Goal: Task Accomplishment & Management: Use online tool/utility

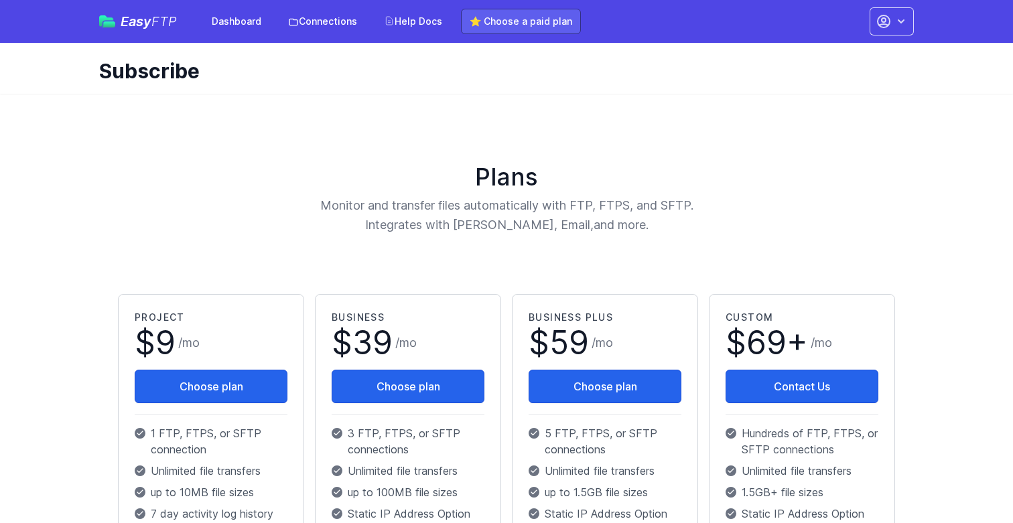
click at [483, 25] on link "⭐ Choose a paid plan" at bounding box center [521, 21] width 120 height 25
click at [146, 19] on span "Easy FTP" at bounding box center [149, 21] width 56 height 13
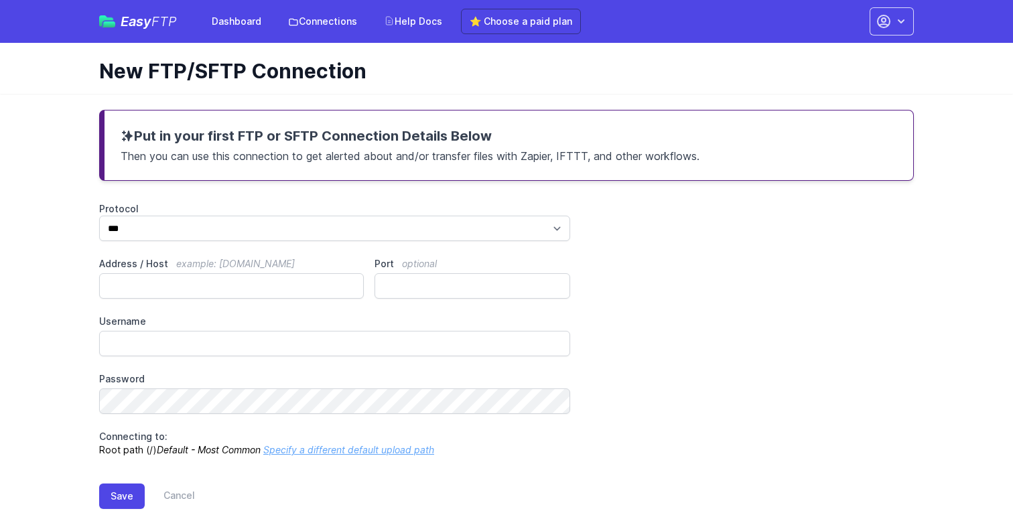
scroll to position [23, 0]
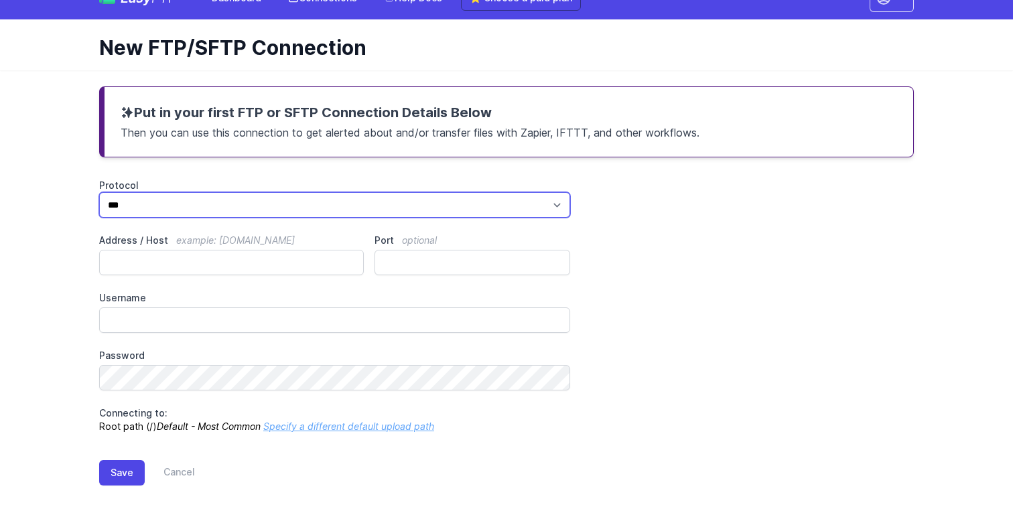
click at [233, 209] on select "*** **** ****" at bounding box center [334, 204] width 471 height 25
select select "****"
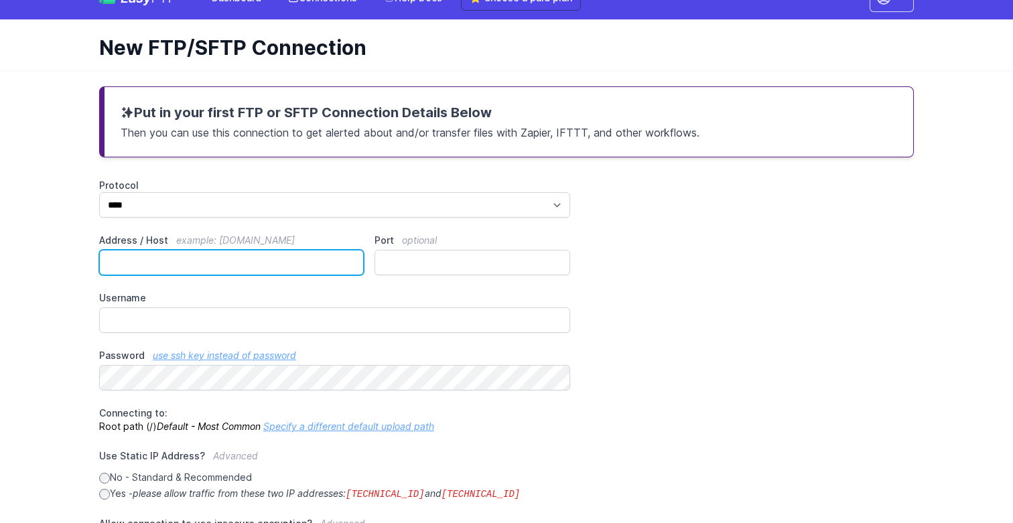
click at [228, 266] on input "Address / Host example: [DOMAIN_NAME]" at bounding box center [231, 262] width 265 height 25
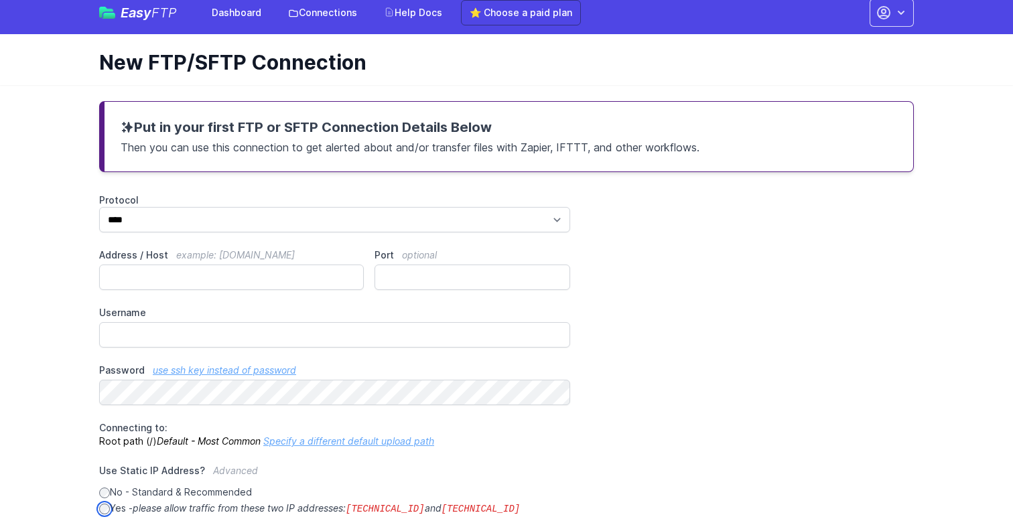
scroll to position [0, 0]
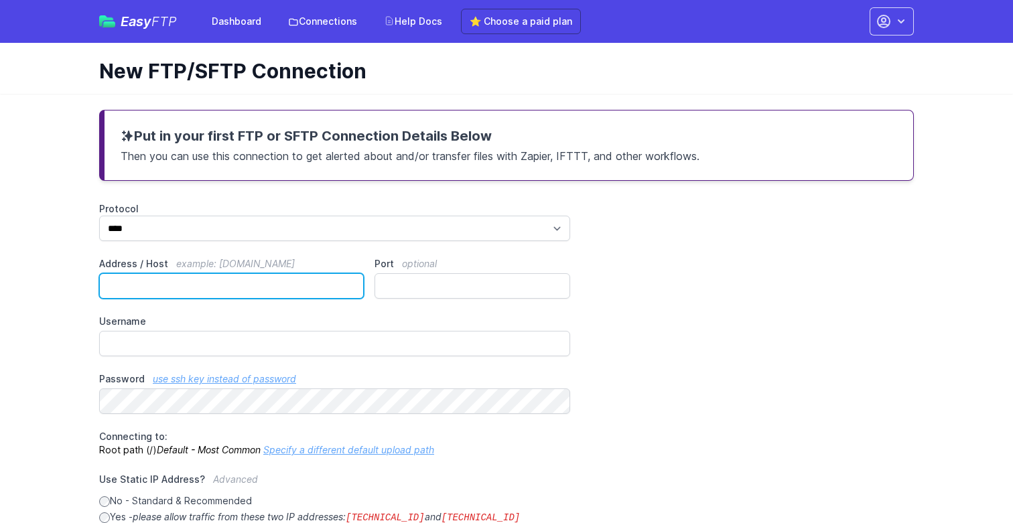
click at [196, 279] on input "Address / Host example: ftp.mydomain.com" at bounding box center [231, 285] width 265 height 25
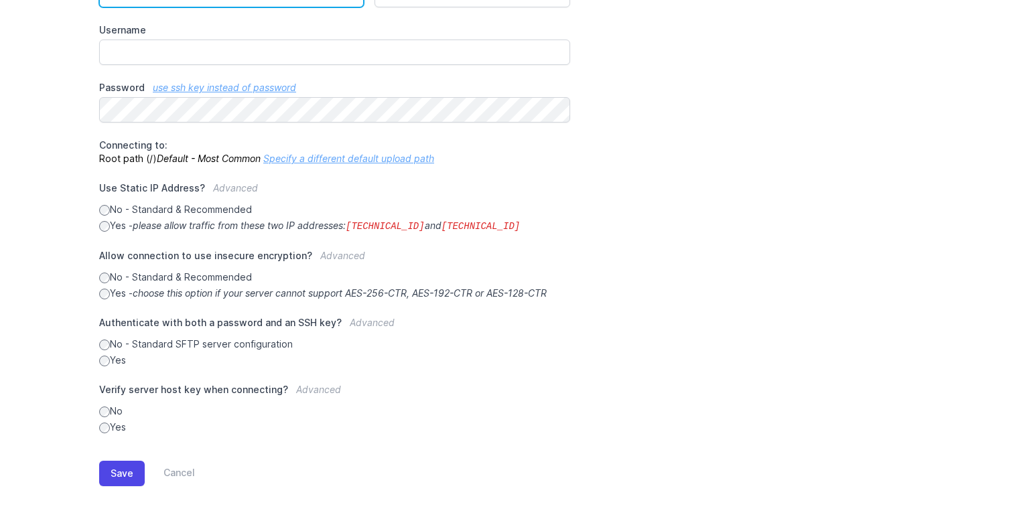
scroll to position [256, 0]
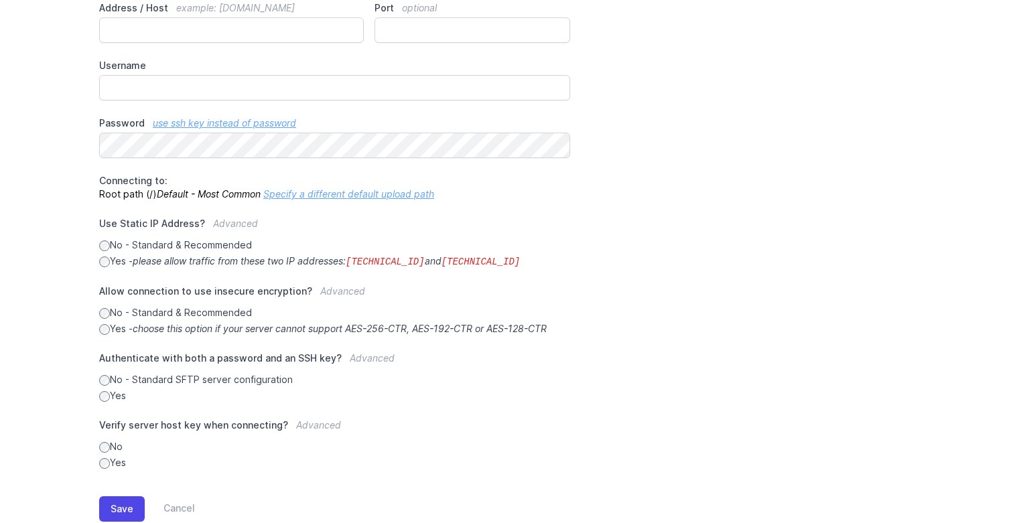
drag, startPoint x: 359, startPoint y: 261, endPoint x: 458, endPoint y: 258, distance: 99.2
click at [458, 258] on icon "please allow traffic from these two IP addresses: 34.238.108.61 and 34.239.17.55" at bounding box center [326, 260] width 387 height 11
drag, startPoint x: 520, startPoint y: 259, endPoint x: 357, endPoint y: 265, distance: 162.9
click at [357, 265] on label "Yes - please allow traffic from these two IP addresses: 34.238.108.61 and 34.23…" at bounding box center [334, 261] width 471 height 14
copy icon "34.238.108.61 and 34.239.17.55"
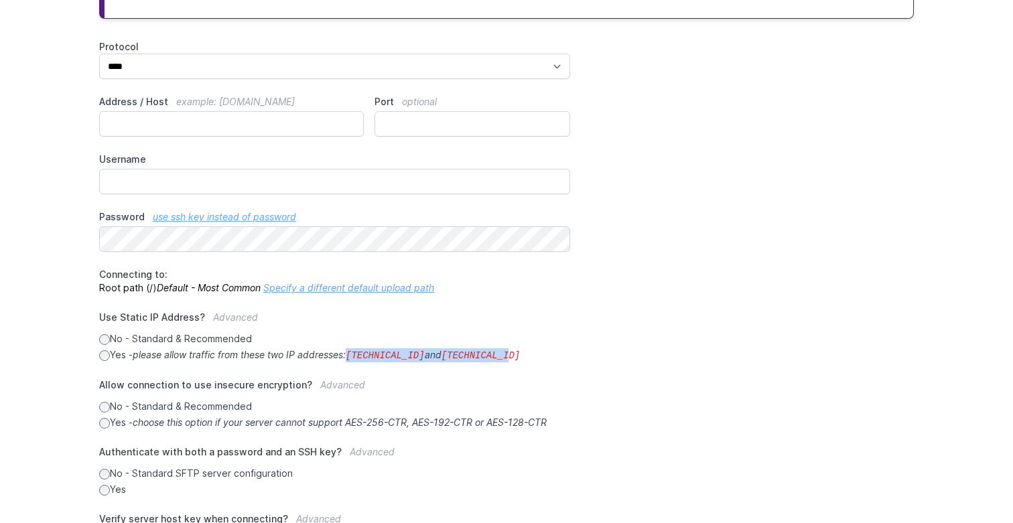
scroll to position [48, 0]
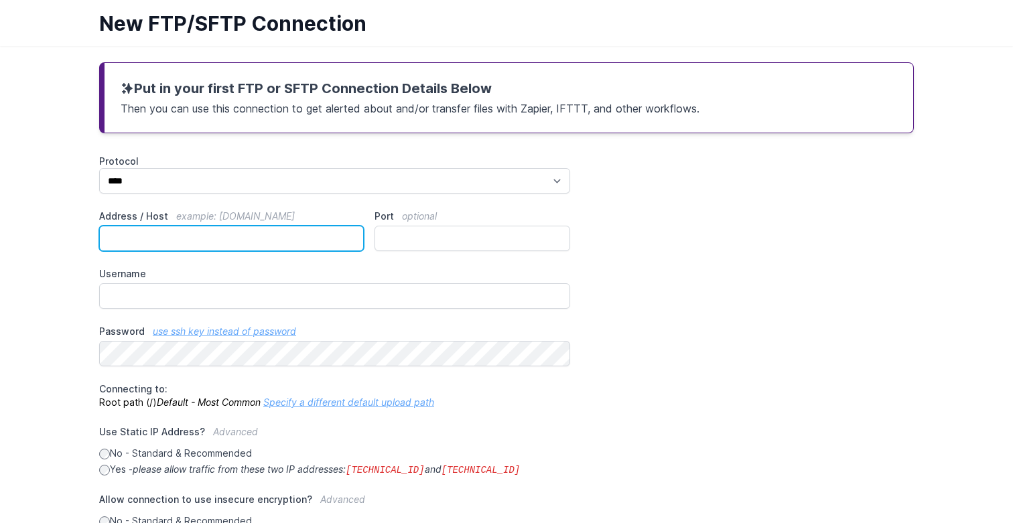
click at [183, 246] on input "Address / Host example: ftp.mydomain.com" at bounding box center [231, 238] width 265 height 25
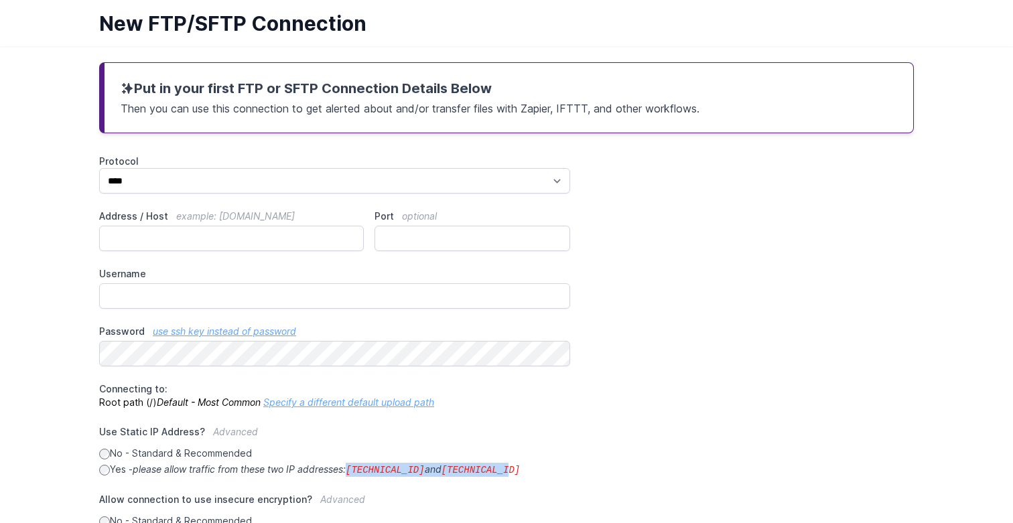
drag, startPoint x: 532, startPoint y: 471, endPoint x: 357, endPoint y: 473, distance: 174.8
click at [357, 473] on label "Yes - please allow traffic from these two IP addresses: 34.238.108.61 and 34.23…" at bounding box center [334, 470] width 471 height 14
copy icon "34.238.108.61 and 34.239.17.55"
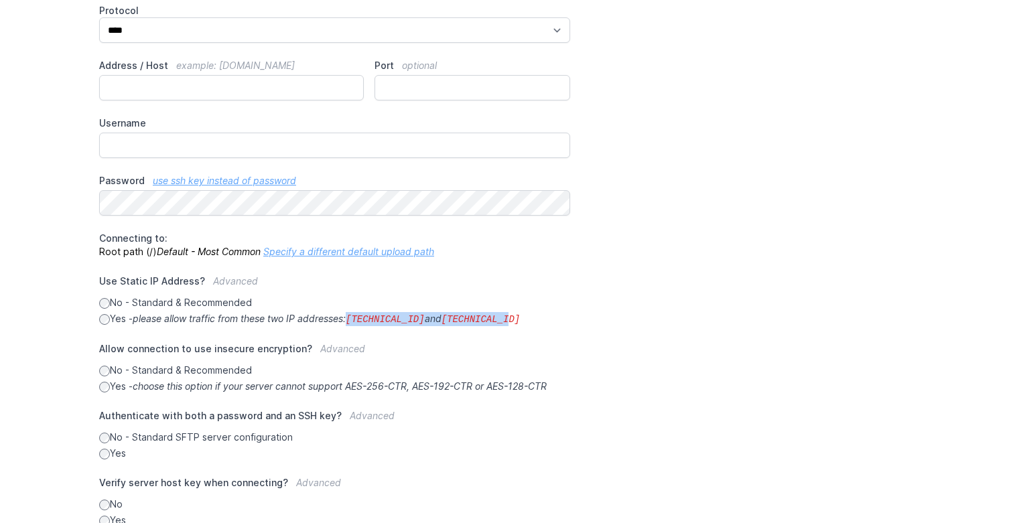
scroll to position [212, 0]
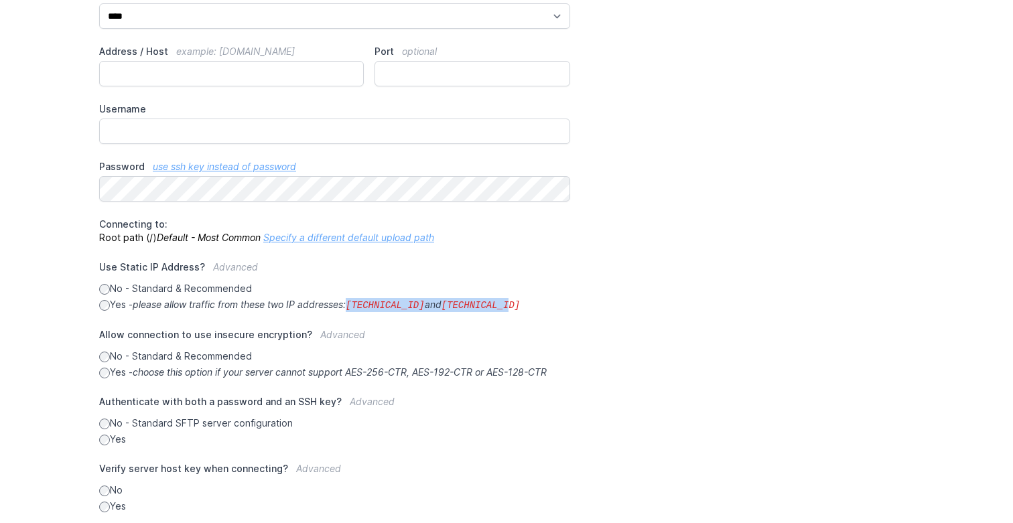
click at [402, 307] on code "34.238.108.61" at bounding box center [385, 305] width 79 height 11
drag, startPoint x: 521, startPoint y: 302, endPoint x: 133, endPoint y: 306, distance: 387.8
click at [133, 306] on label "Yes - please allow traffic from these two IP addresses: 34.238.108.61 and 34.23…" at bounding box center [334, 305] width 471 height 14
